Goal: Find specific page/section: Find specific page/section

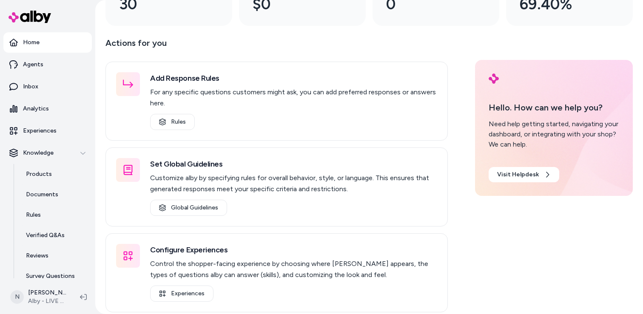
scroll to position [107, 0]
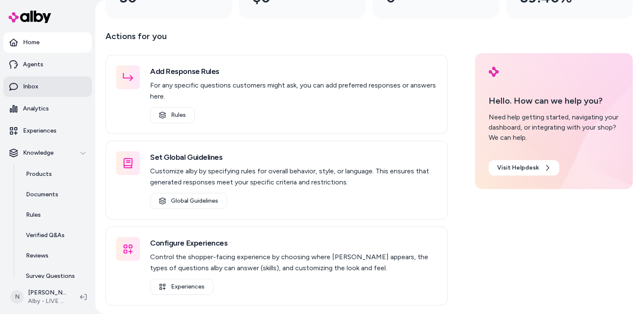
click at [32, 89] on p "Inbox" at bounding box center [30, 86] width 15 height 9
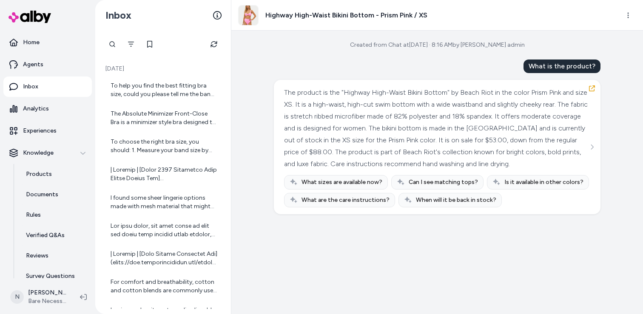
click at [449, 123] on div "The product is the "Highway High-Waist Bikini Bottom" by Beach Riot in the colo…" at bounding box center [436, 128] width 304 height 83
